Goal: Connect with others: Connect with others

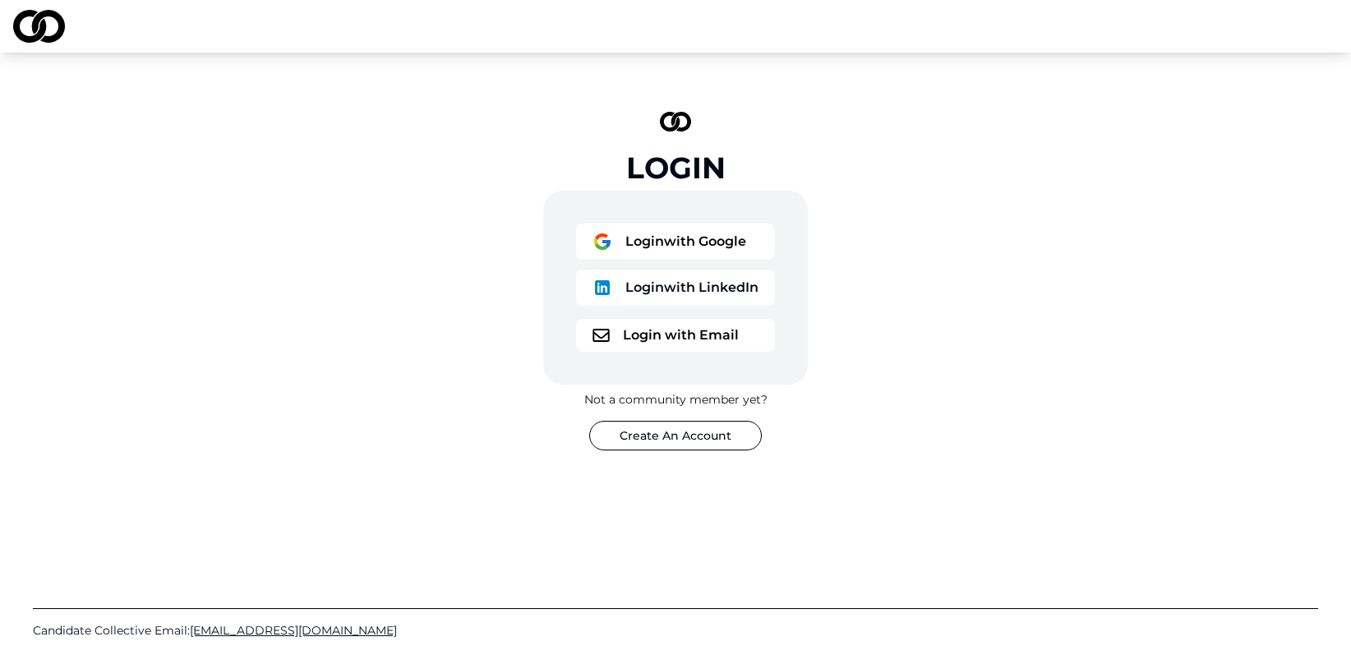
click at [675, 341] on button "Login with Email" at bounding box center [675, 335] width 199 height 33
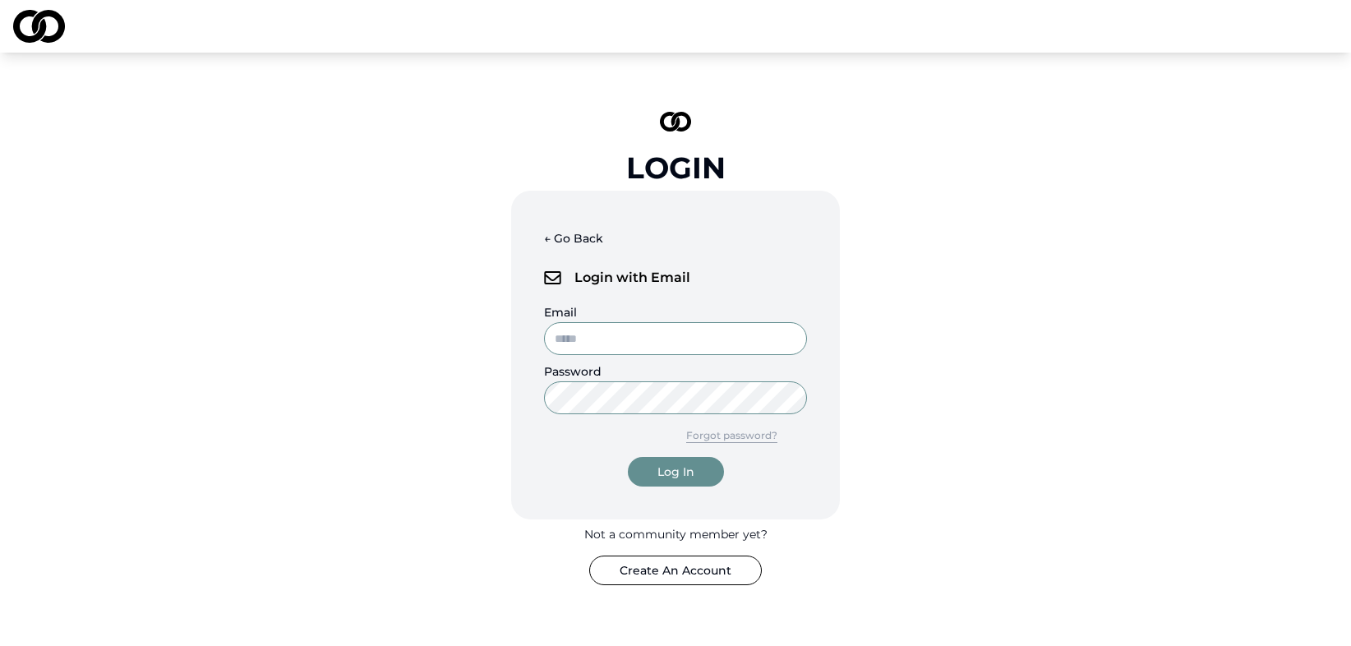
click at [628, 330] on input "Email" at bounding box center [675, 338] width 263 height 33
type input "**********"
click at [628, 457] on button "Log In" at bounding box center [676, 472] width 96 height 30
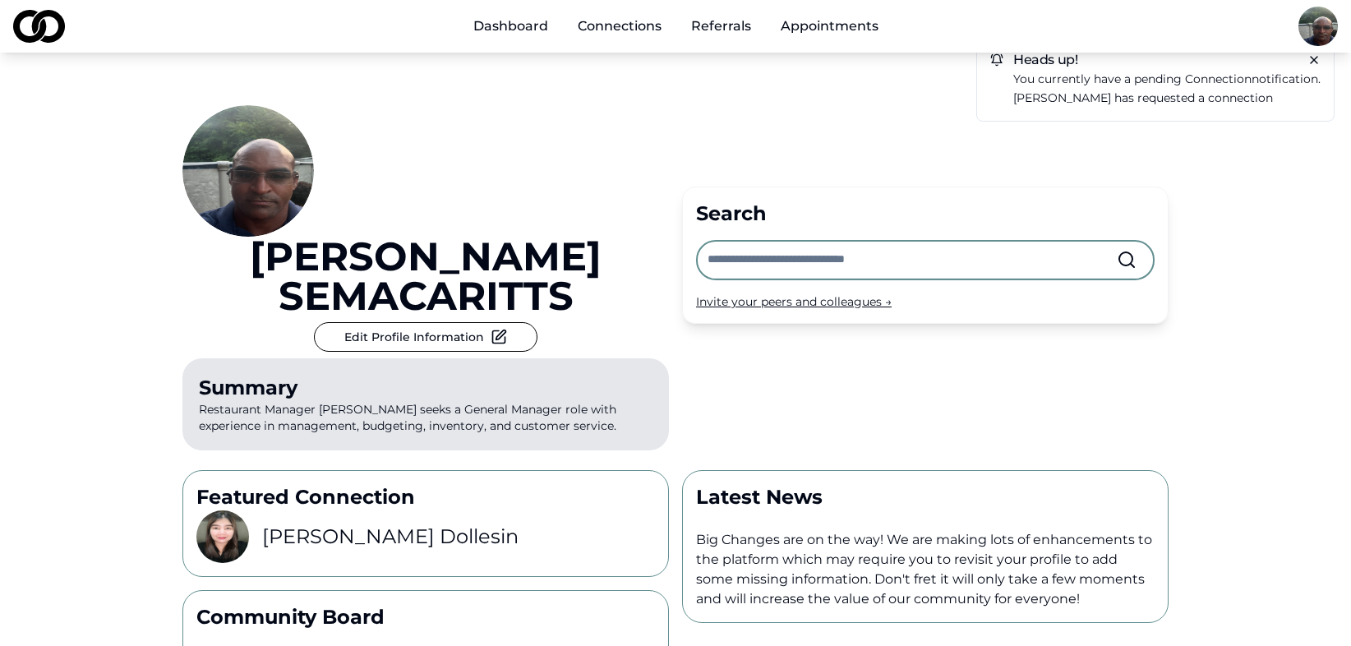
click at [1099, 81] on p "You currently have a pending connection notification." at bounding box center [1166, 79] width 307 height 19
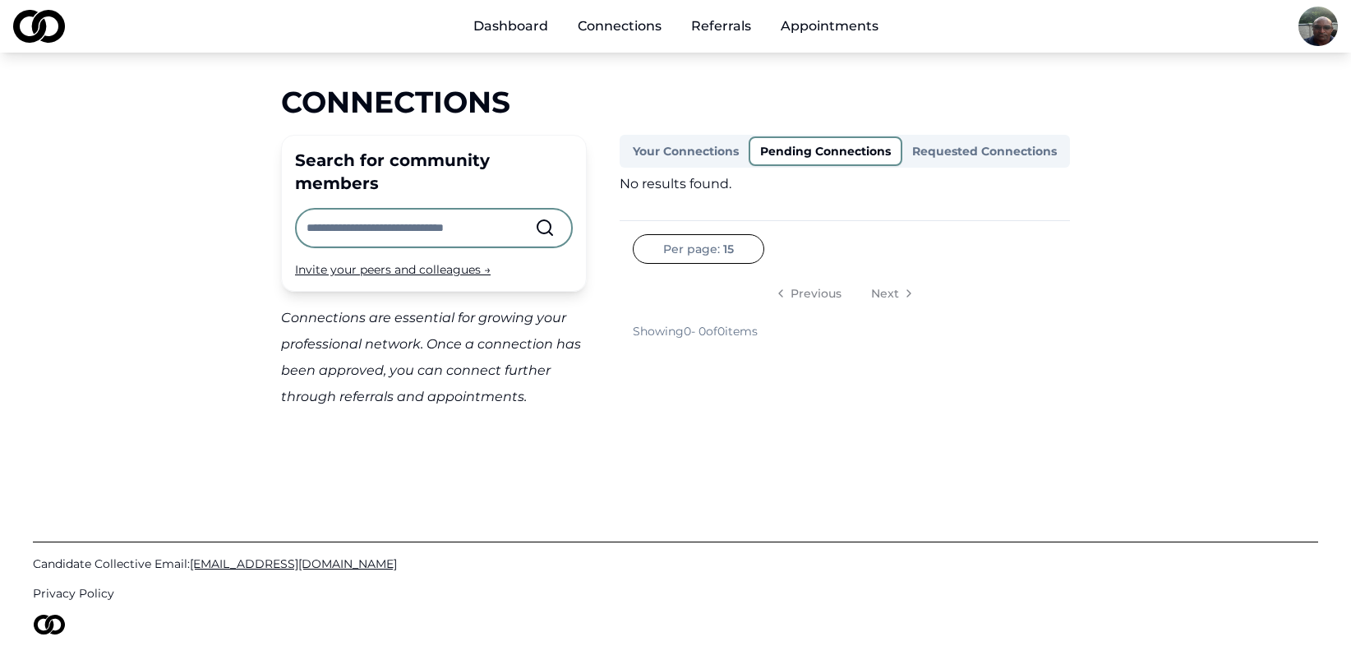
click at [673, 145] on button "Your Connections" at bounding box center [686, 151] width 126 height 26
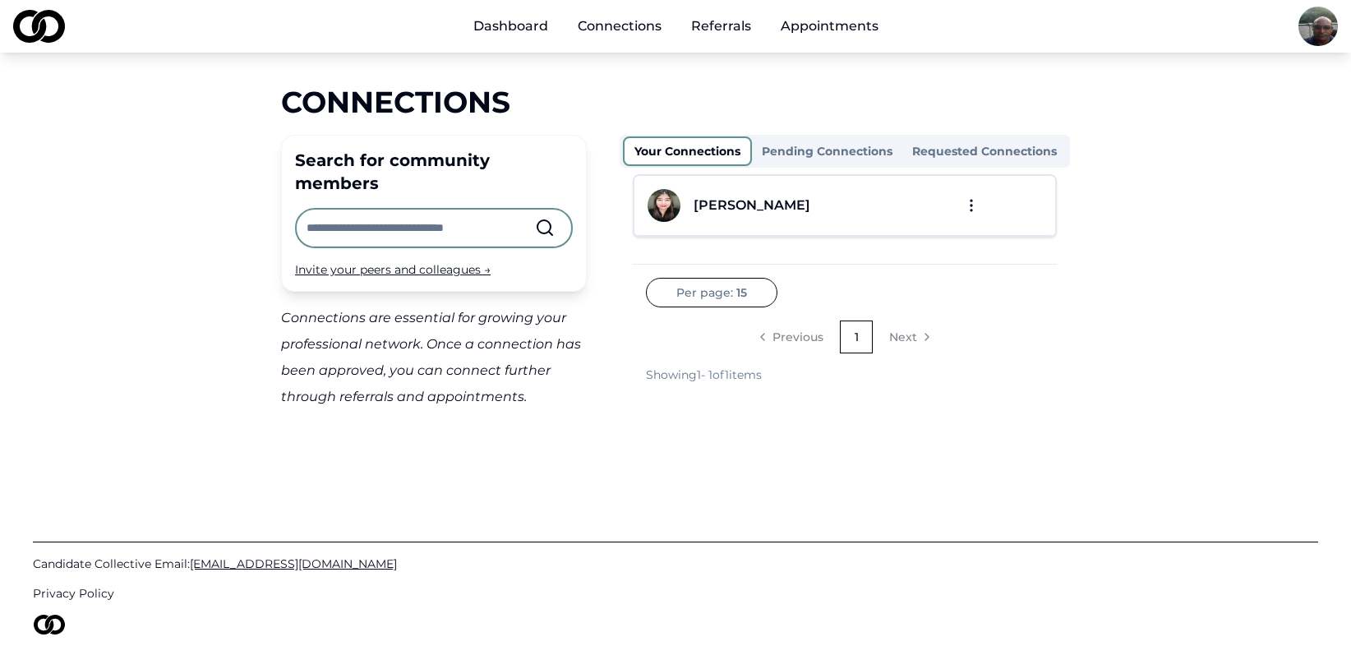
click at [736, 210] on div "[PERSON_NAME]" at bounding box center [752, 206] width 117 height 20
